Goal: Task Accomplishment & Management: Use online tool/utility

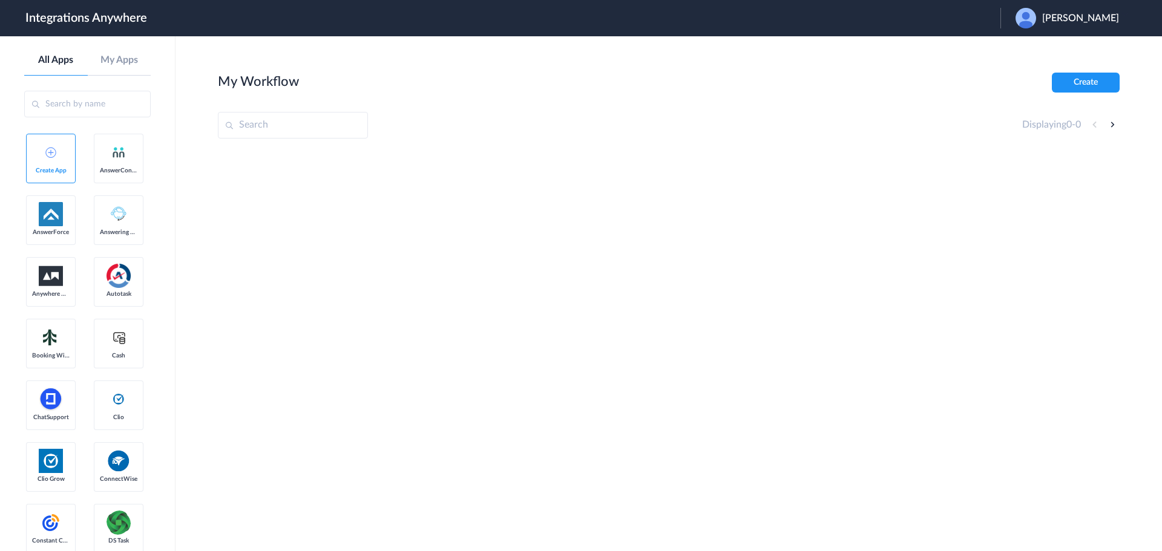
click at [1063, 17] on span "David Nicolleti" at bounding box center [1080, 18] width 77 height 11
click at [1037, 42] on li "Logout" at bounding box center [1065, 49] width 131 height 22
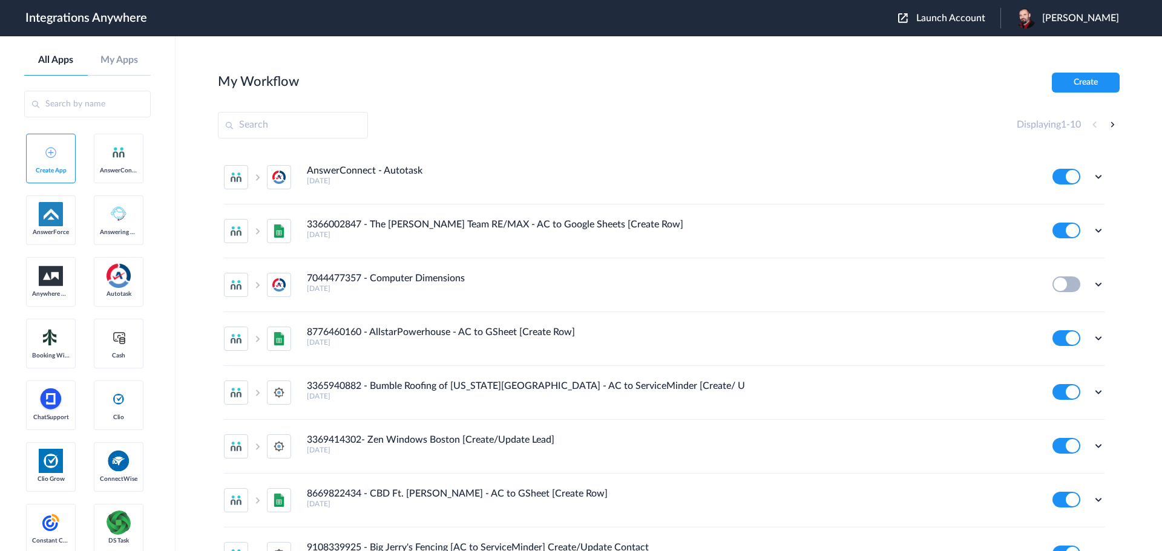
click at [954, 22] on span "Launch Account" at bounding box center [950, 18] width 69 height 10
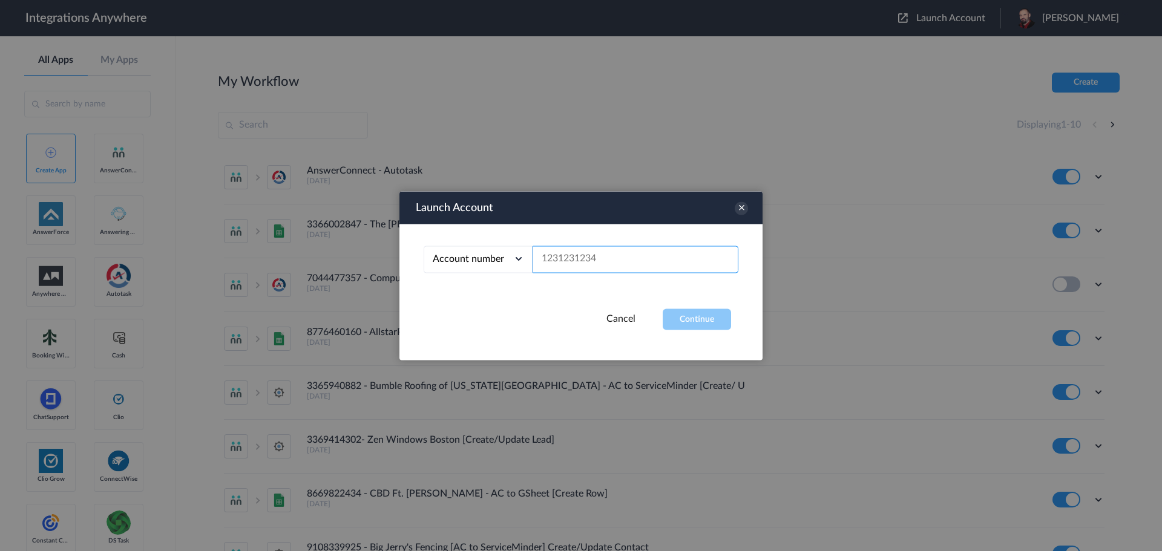
paste input "9802492685"
type input "9802492685"
click at [702, 312] on button "Continue" at bounding box center [697, 319] width 68 height 21
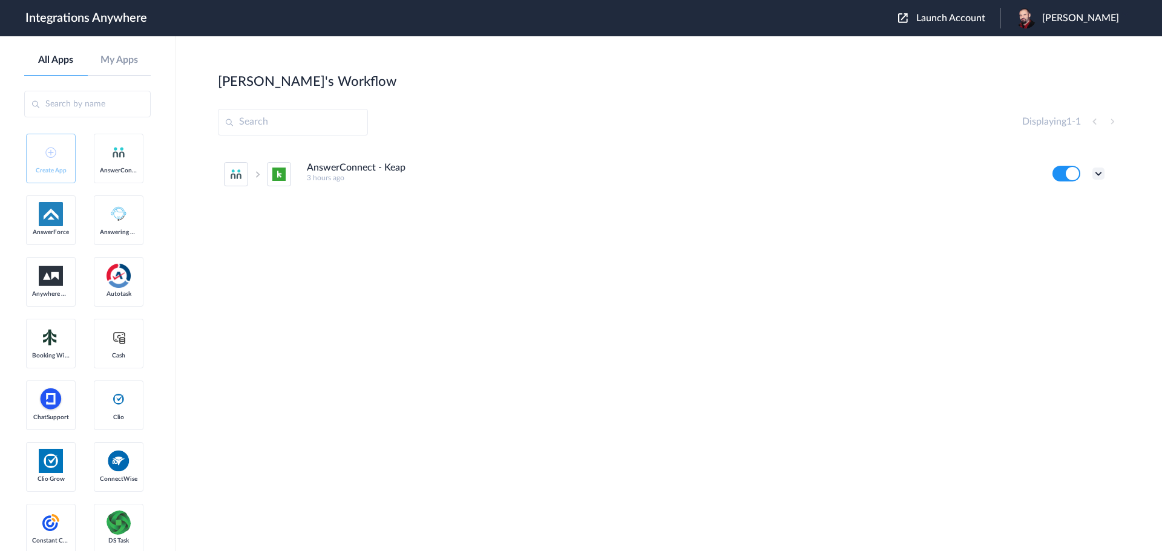
click at [1096, 174] on icon at bounding box center [1098, 174] width 12 height 12
click at [1055, 198] on link "Edit" at bounding box center [1049, 201] width 29 height 8
click at [1097, 174] on icon at bounding box center [1098, 174] width 12 height 12
click at [1072, 198] on li "Edit" at bounding box center [1065, 202] width 79 height 22
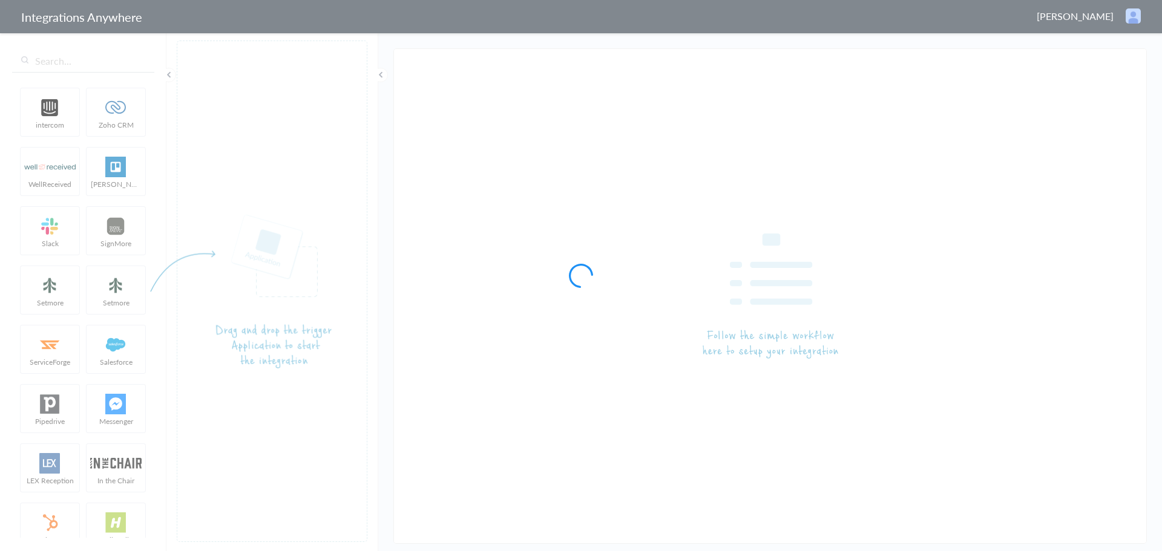
type input "AnswerConnect - Keap"
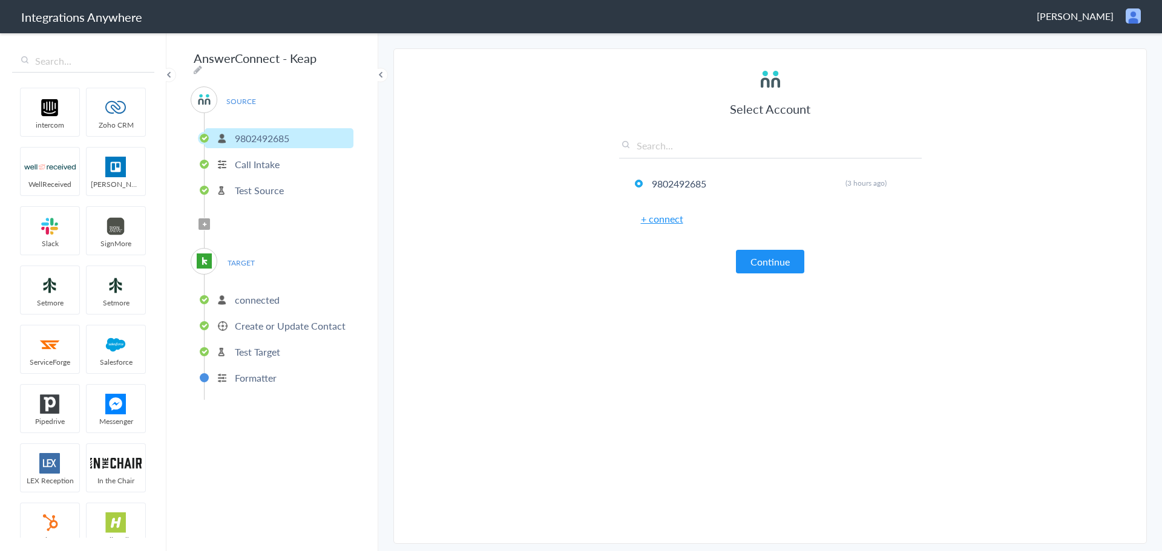
click at [277, 321] on p "Create or Update Contact" at bounding box center [290, 326] width 111 height 14
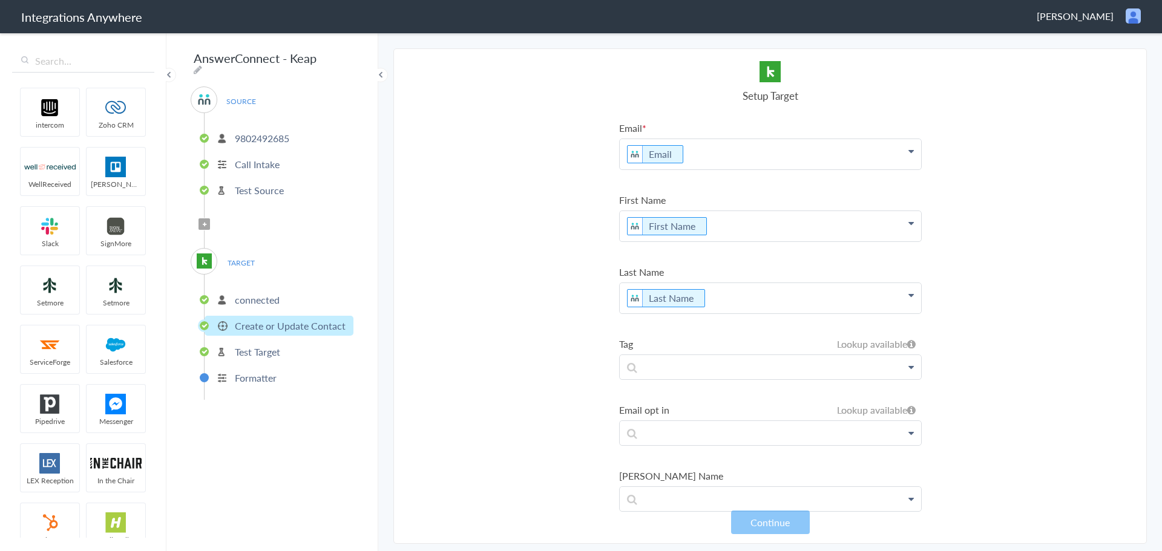
click at [206, 222] on icon at bounding box center [205, 224] width 4 height 5
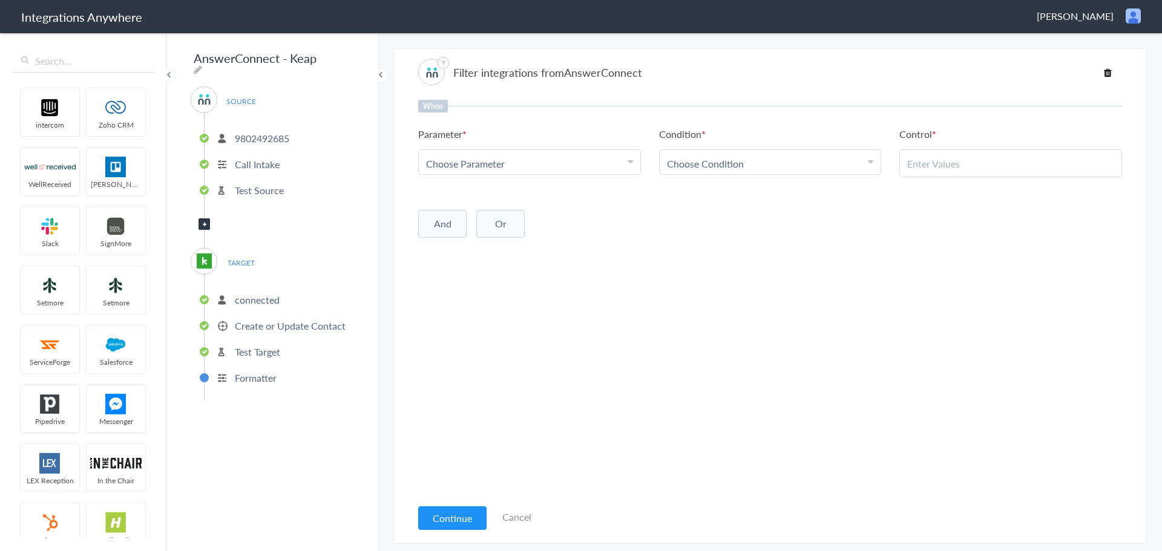
click at [572, 163] on div "Choose Parameter" at bounding box center [529, 164] width 207 height 14
click at [518, 192] on input "text" at bounding box center [529, 197] width 221 height 26
type input "call"
click at [489, 220] on link "Call Closing Note" at bounding box center [529, 215] width 221 height 26
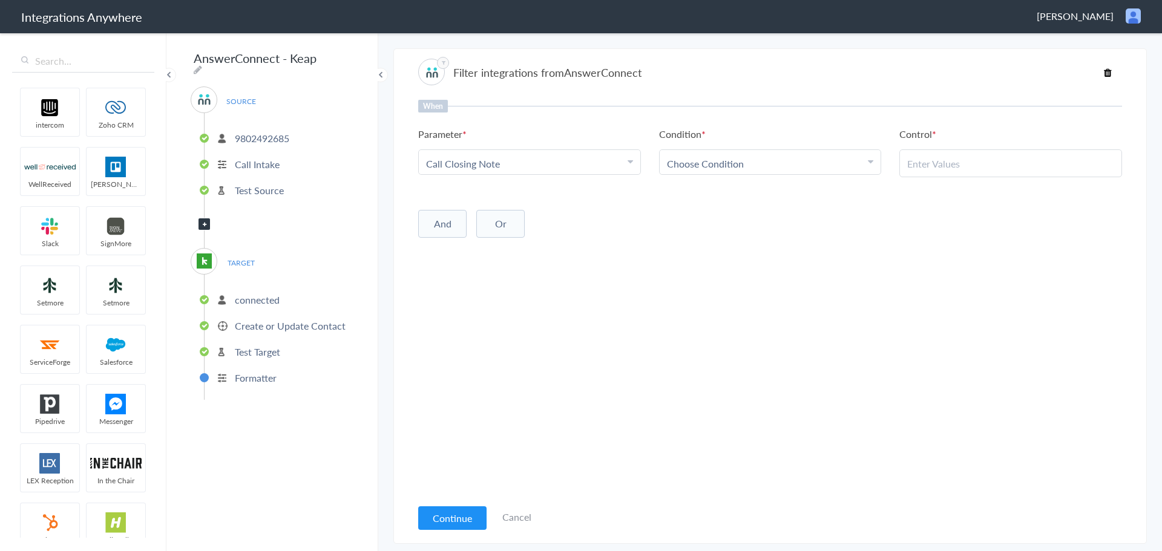
click at [763, 171] on link "Choose Condition" at bounding box center [770, 162] width 221 height 24
click at [735, 214] on link "Does Not Exists" at bounding box center [770, 211] width 221 height 26
click at [457, 519] on button "Continue" at bounding box center [452, 519] width 68 height 24
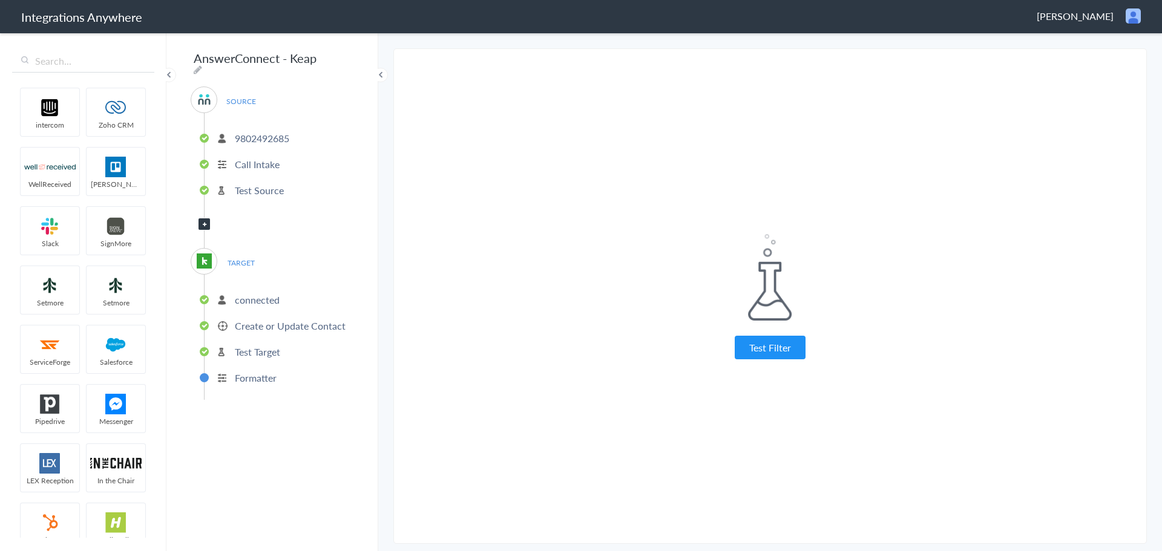
click at [762, 358] on button "Test Filter" at bounding box center [770, 348] width 71 height 24
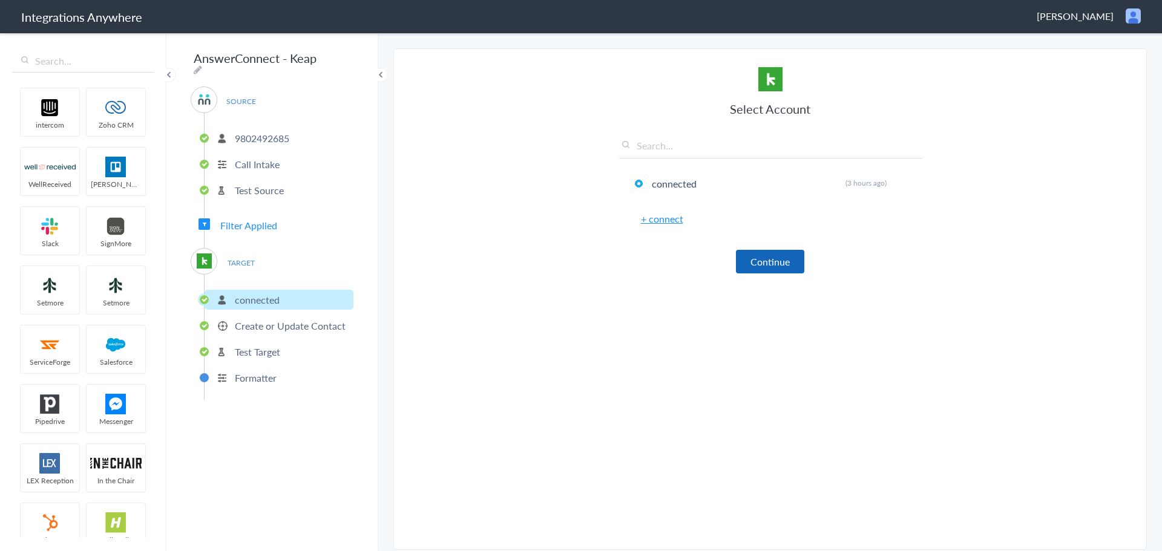
click at [772, 263] on button "Continue" at bounding box center [770, 262] width 68 height 24
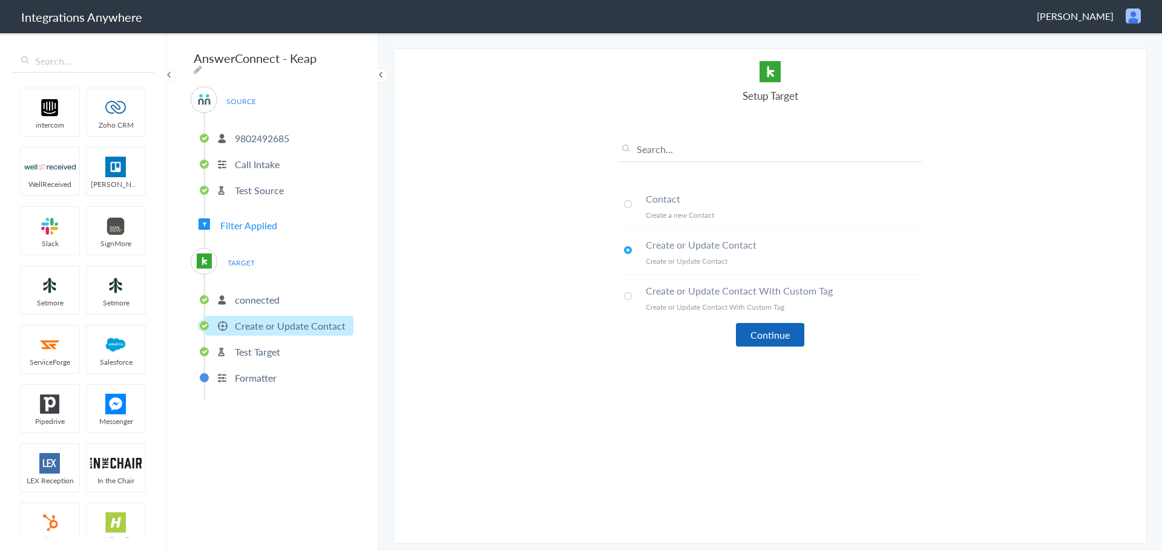
click at [758, 344] on button "Continue" at bounding box center [770, 335] width 68 height 24
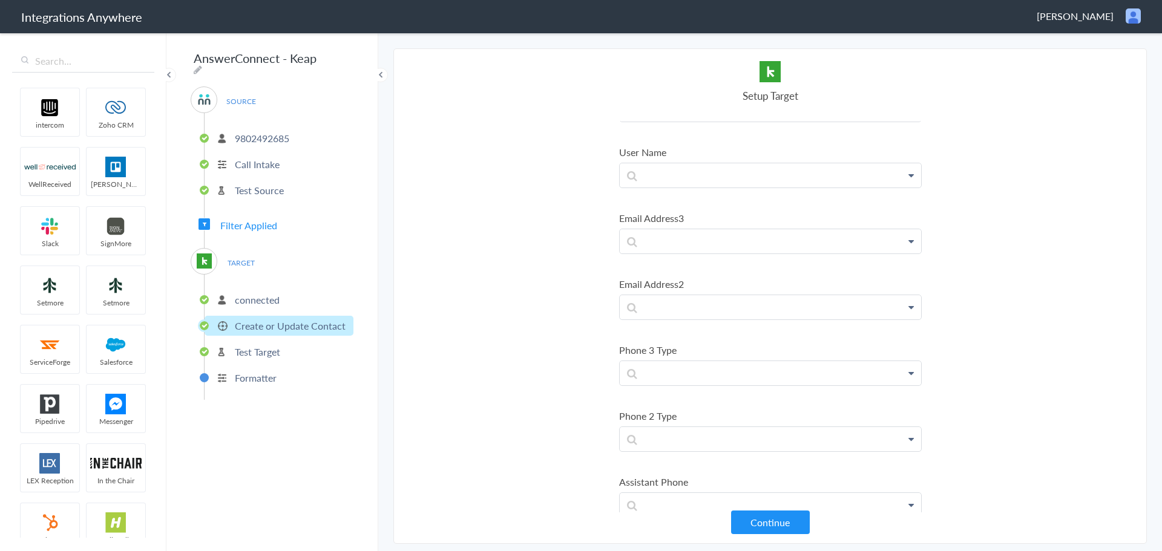
scroll to position [787, 0]
click at [975, 271] on section "Select Account 9802492685 Rename Delete (3 hours ago) + connect Continue Setup …" at bounding box center [769, 296] width 753 height 496
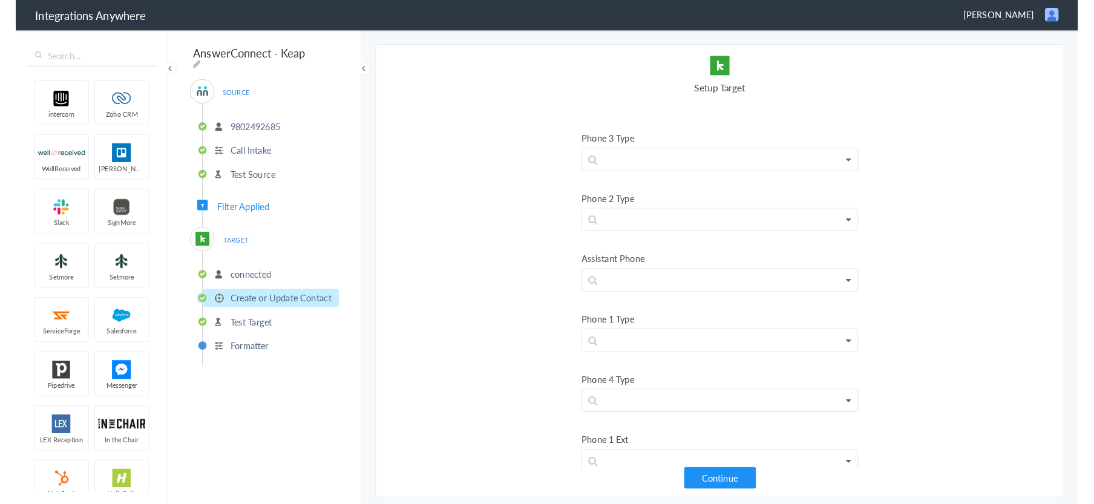
scroll to position [3823, 0]
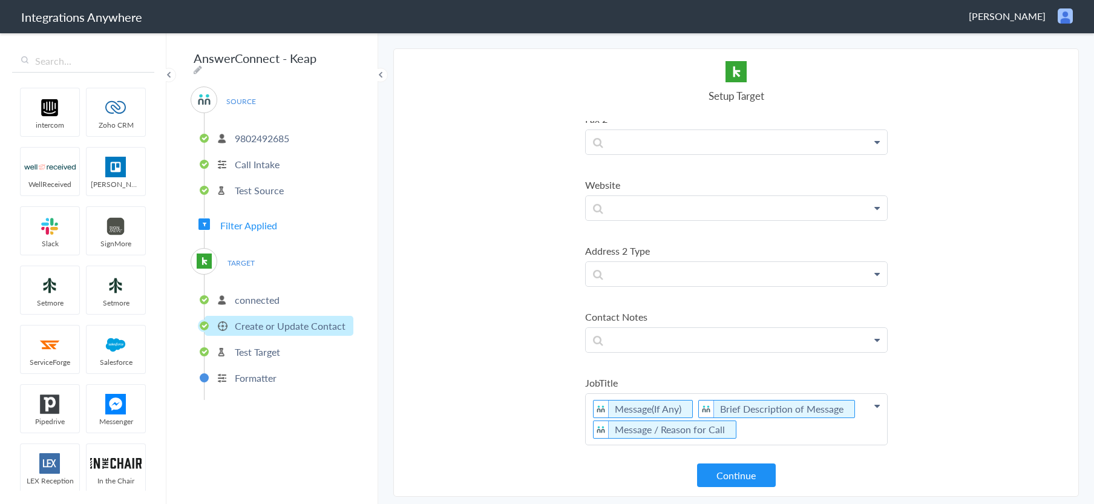
click at [263, 319] on p "Create or Update Contact" at bounding box center [290, 326] width 111 height 14
click at [260, 345] on p "Test Target" at bounding box center [257, 352] width 45 height 14
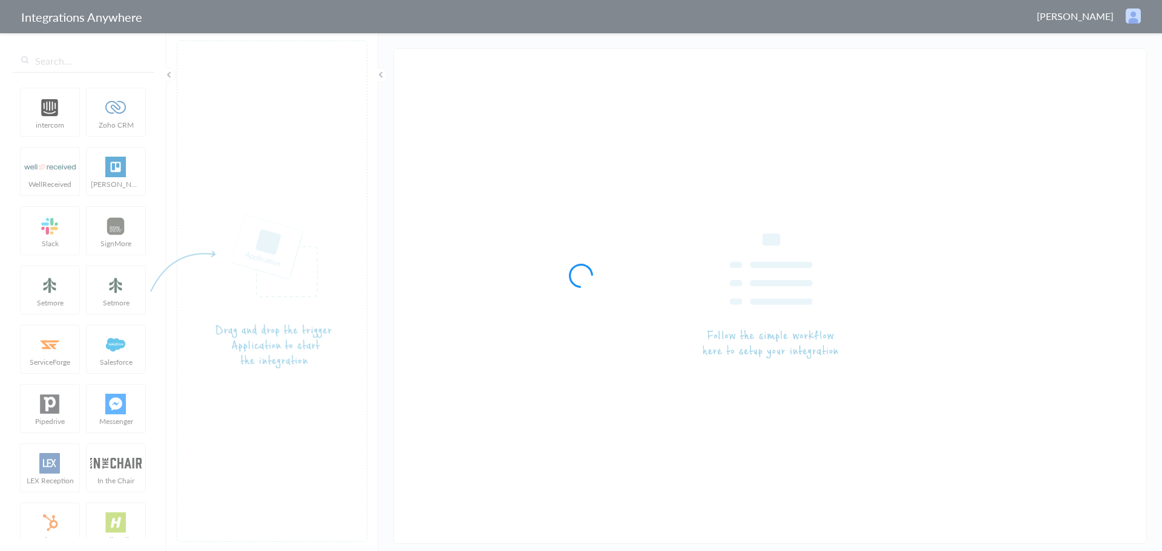
type input "AnswerConnect - Keap"
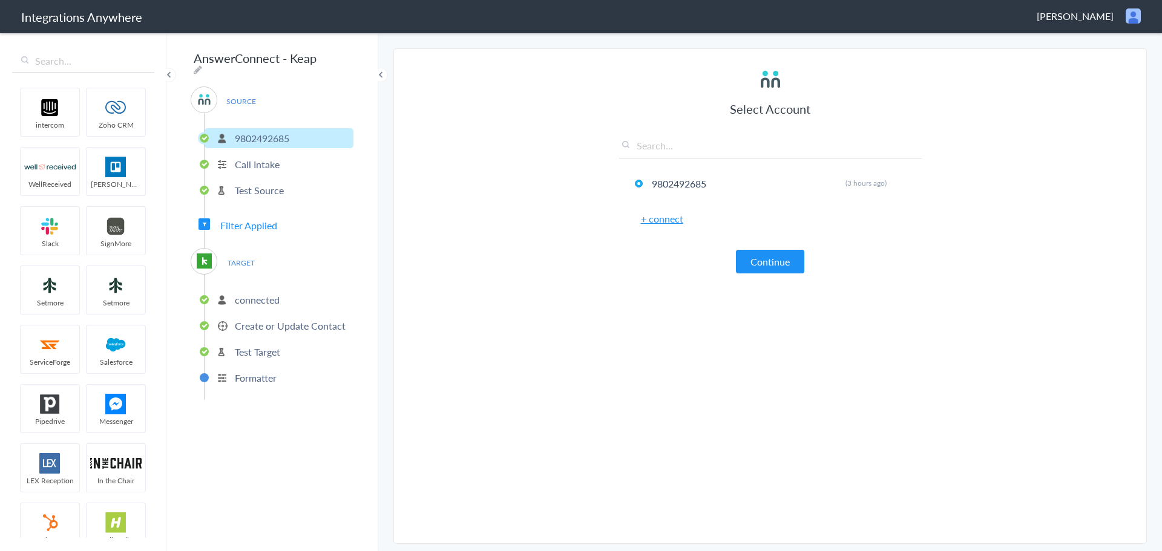
click at [252, 342] on li "Test Target" at bounding box center [279, 352] width 149 height 20
